Goal: Information Seeking & Learning: Learn about a topic

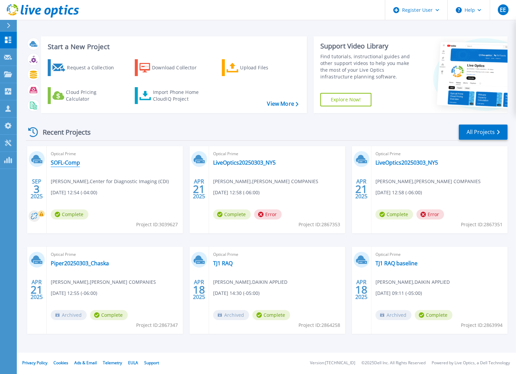
click at [77, 162] on link "SOFL-Comp" at bounding box center [65, 162] width 29 height 7
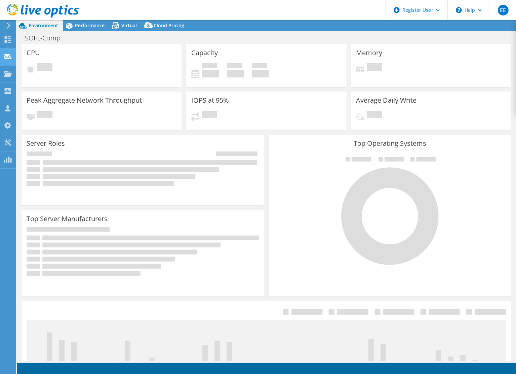
select select "USEast"
select select "USD"
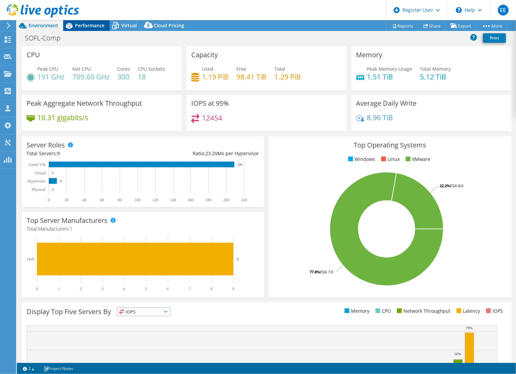
click at [86, 29] on div "Performance" at bounding box center [86, 25] width 46 height 11
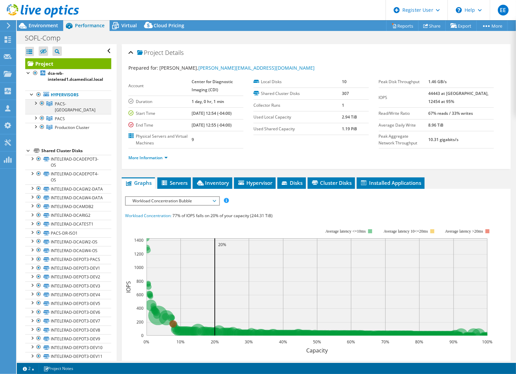
click at [37, 103] on div at bounding box center [35, 102] width 7 height 7
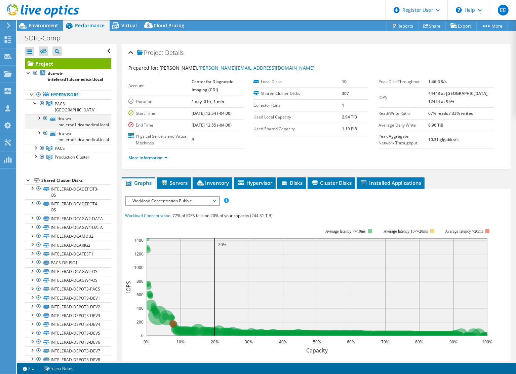
click at [40, 114] on div at bounding box center [38, 117] width 7 height 7
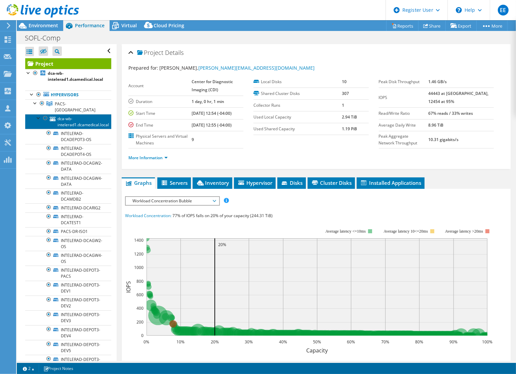
click at [35, 114] on link "dca-wb-intelerad1.dcamedical.local" at bounding box center [68, 121] width 86 height 15
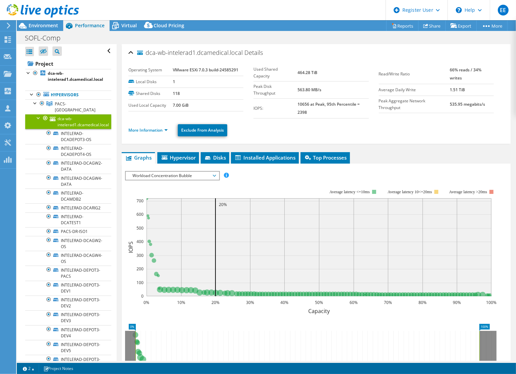
click at [39, 114] on div at bounding box center [38, 117] width 7 height 7
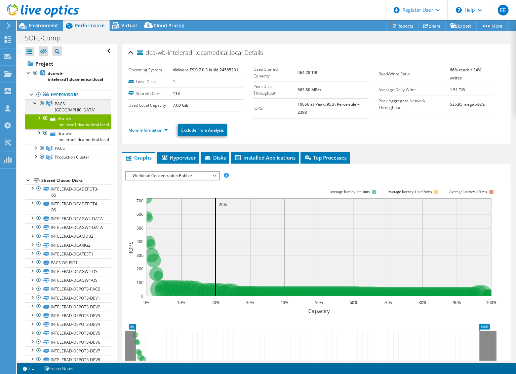
click at [60, 104] on span "PACS-[GEOGRAPHIC_DATA]" at bounding box center [75, 107] width 41 height 12
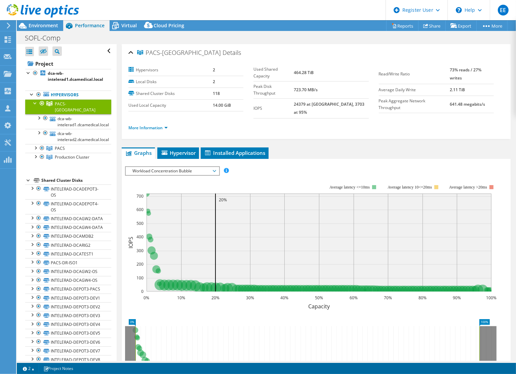
click at [35, 103] on div at bounding box center [35, 102] width 7 height 7
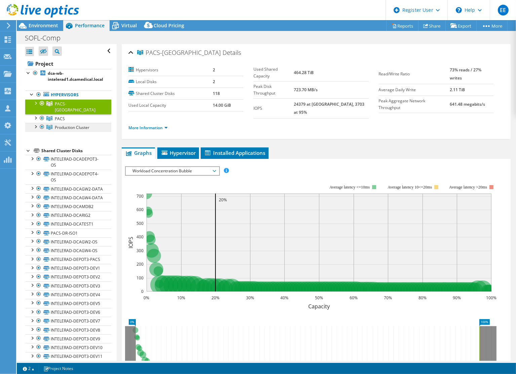
click at [64, 123] on link "Production Cluster" at bounding box center [68, 127] width 86 height 9
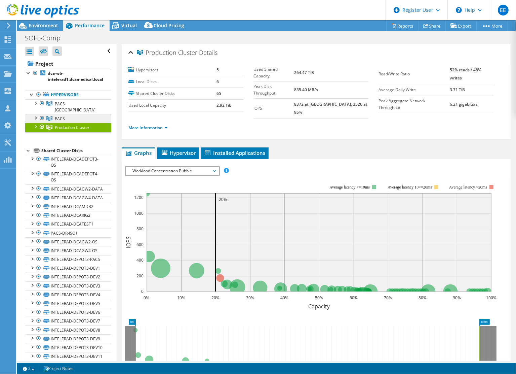
click at [68, 114] on link "PACS" at bounding box center [68, 118] width 86 height 9
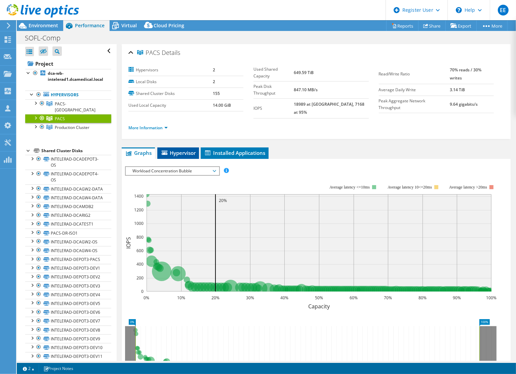
click at [181, 149] on span "Hypervisor" at bounding box center [178, 152] width 35 height 7
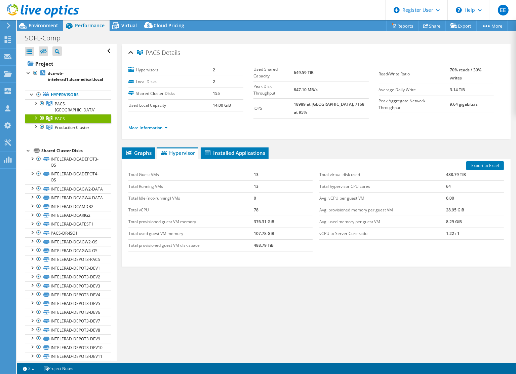
click at [35, 114] on div at bounding box center [35, 117] width 7 height 7
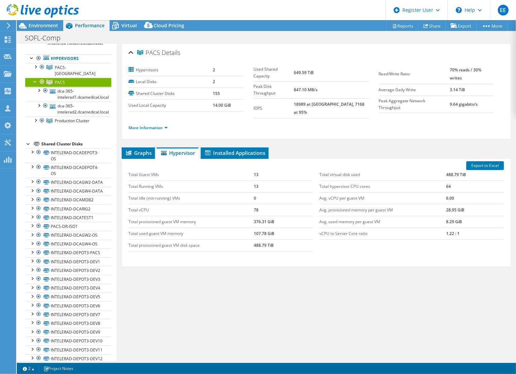
scroll to position [45, 0]
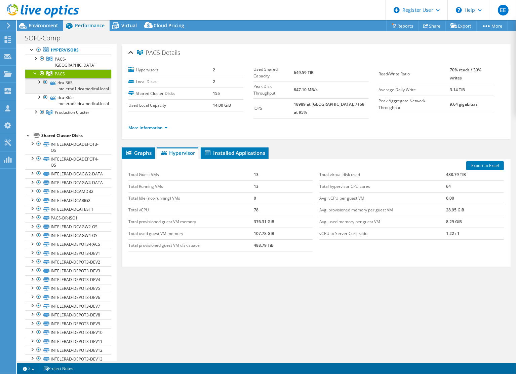
click at [37, 78] on div at bounding box center [38, 81] width 7 height 7
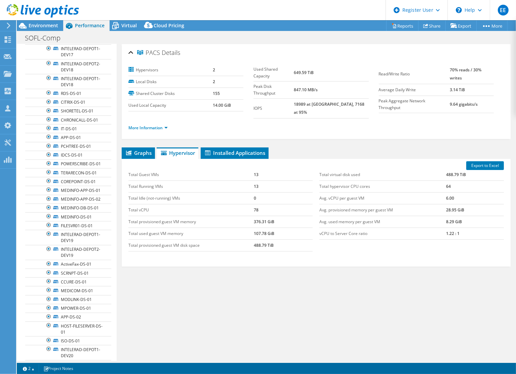
scroll to position [0, 0]
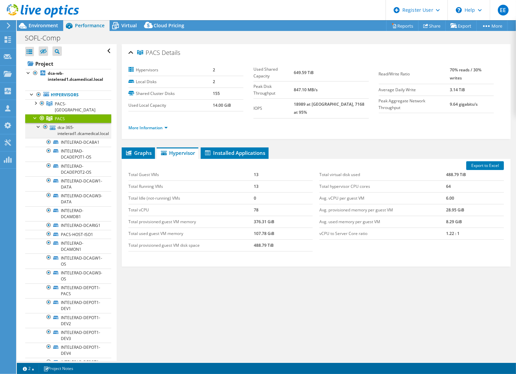
click at [39, 123] on div at bounding box center [38, 126] width 7 height 7
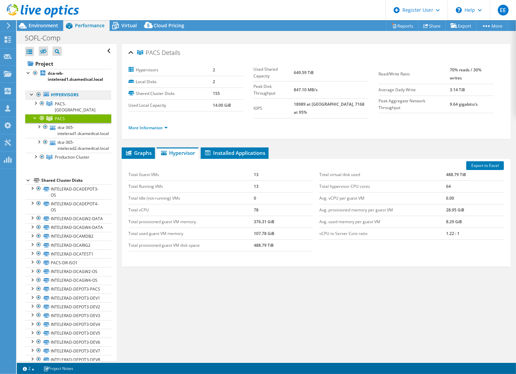
click at [70, 94] on link "Hypervisors" at bounding box center [68, 94] width 86 height 9
click at [68, 103] on span "PACS-[GEOGRAPHIC_DATA]" at bounding box center [75, 107] width 41 height 12
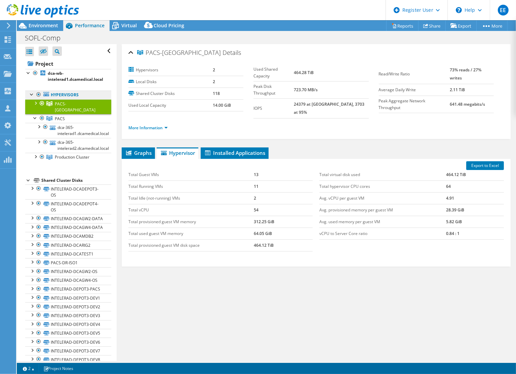
click at [66, 95] on link "Hypervisors" at bounding box center [68, 94] width 86 height 9
click at [31, 95] on div at bounding box center [32, 93] width 7 height 7
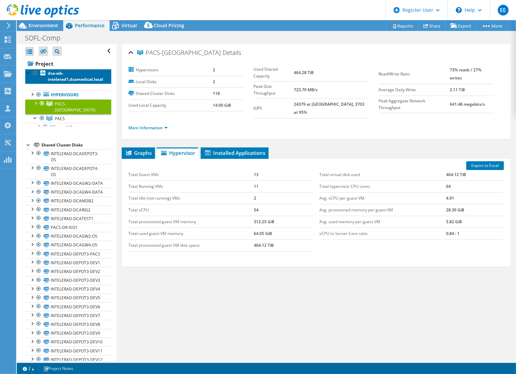
click at [65, 78] on b "dca-wb-intelerad1.dcamedical.local" at bounding box center [75, 76] width 55 height 12
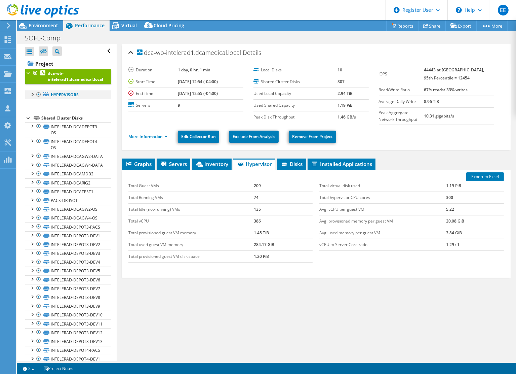
click at [31, 96] on div at bounding box center [32, 93] width 7 height 7
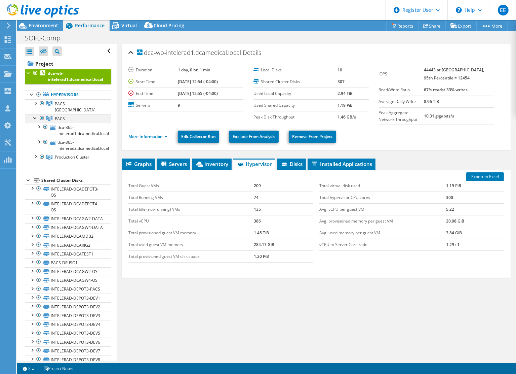
click at [34, 114] on div at bounding box center [35, 117] width 7 height 7
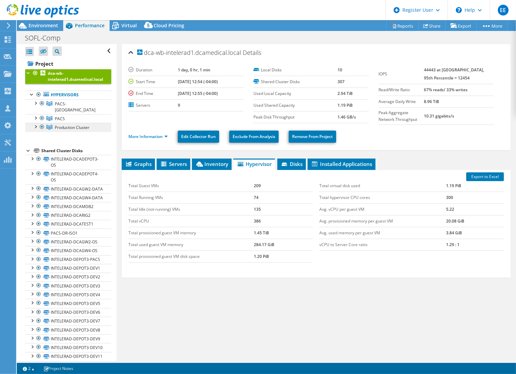
click at [76, 124] on span "Production Cluster" at bounding box center [72, 127] width 35 height 6
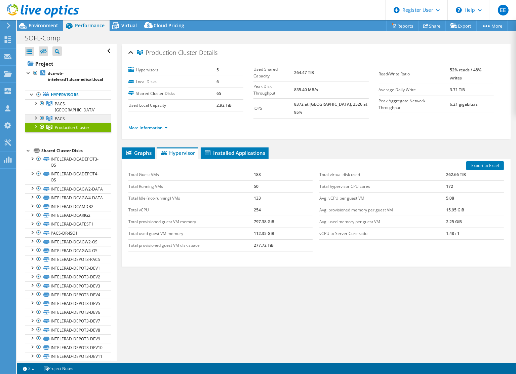
click at [81, 114] on link "PACS" at bounding box center [68, 118] width 86 height 9
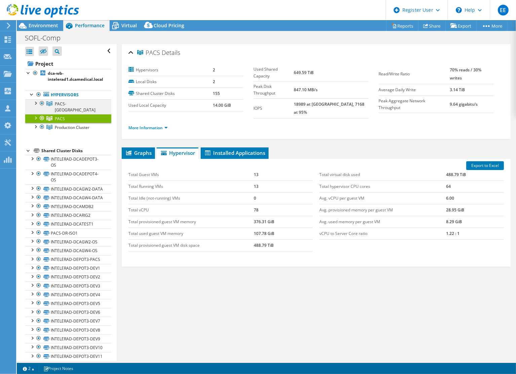
click at [86, 103] on span "PACS-[GEOGRAPHIC_DATA]" at bounding box center [75, 107] width 41 height 12
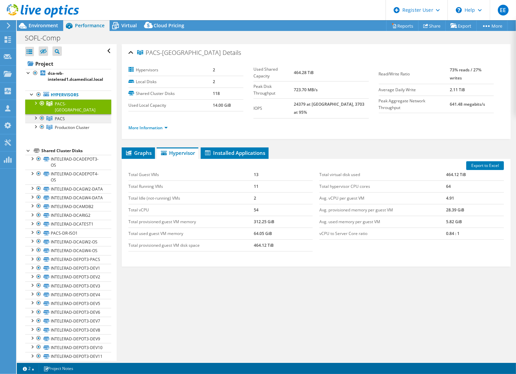
click at [85, 114] on link "PACS" at bounding box center [68, 118] width 86 height 9
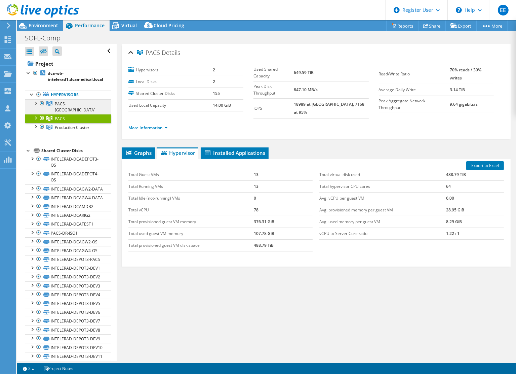
click at [86, 105] on span "PACS-[GEOGRAPHIC_DATA]" at bounding box center [75, 107] width 41 height 12
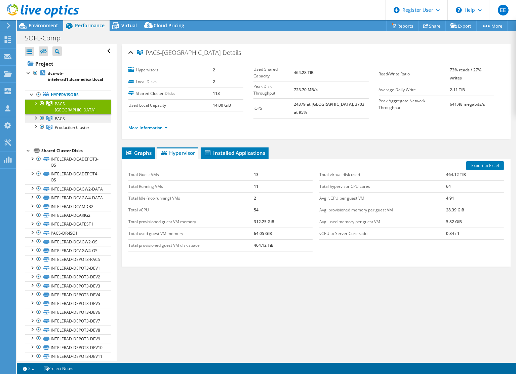
click at [66, 114] on link "PACS" at bounding box center [68, 118] width 86 height 9
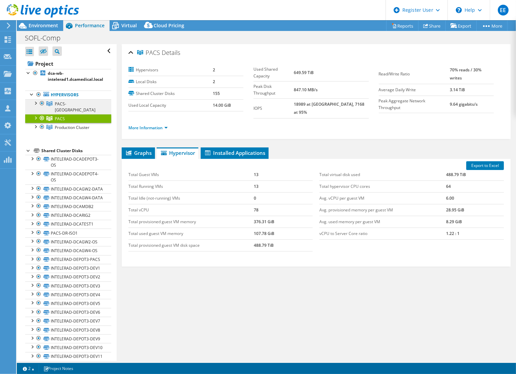
click at [68, 104] on span "PACS-[GEOGRAPHIC_DATA]" at bounding box center [75, 107] width 41 height 12
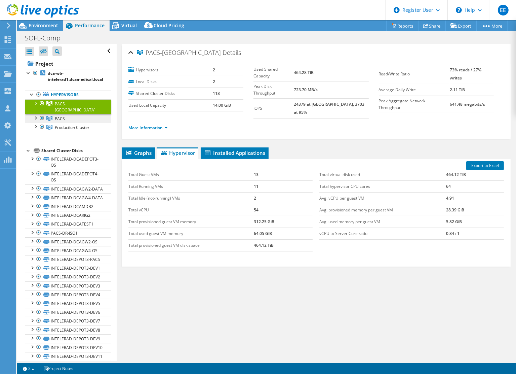
click at [68, 114] on link "PACS" at bounding box center [68, 118] width 86 height 9
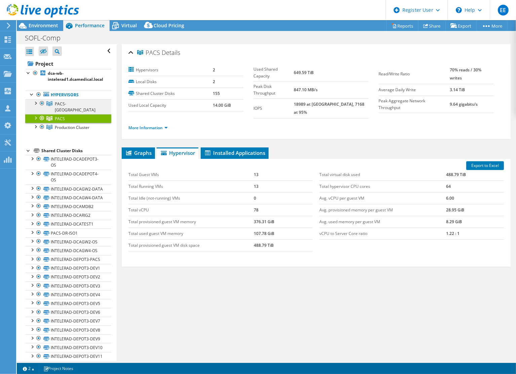
click at [72, 105] on span "PACS-[GEOGRAPHIC_DATA]" at bounding box center [75, 107] width 41 height 12
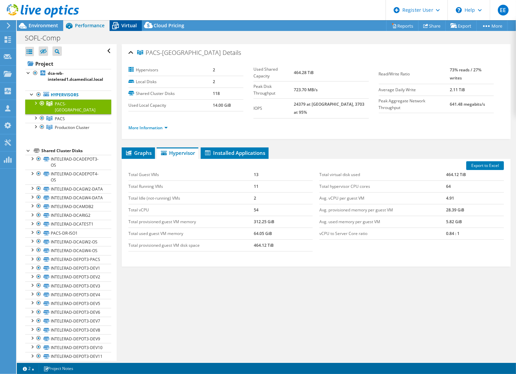
click at [132, 23] on span "Virtual" at bounding box center [128, 25] width 15 height 6
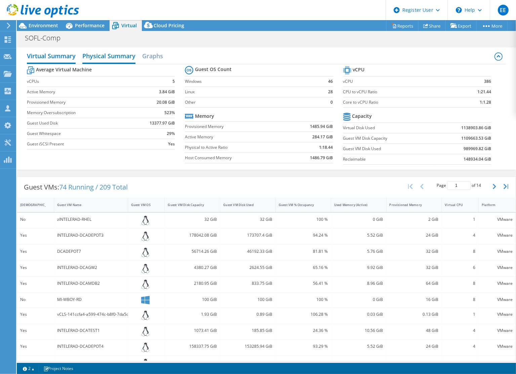
click at [112, 52] on h2 "Physical Summary" at bounding box center [108, 56] width 53 height 15
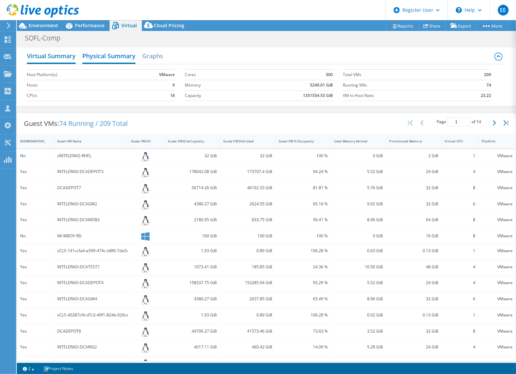
click at [47, 60] on h2 "Virtual Summary" at bounding box center [51, 56] width 49 height 15
